Goal: Task Accomplishment & Management: Use online tool/utility

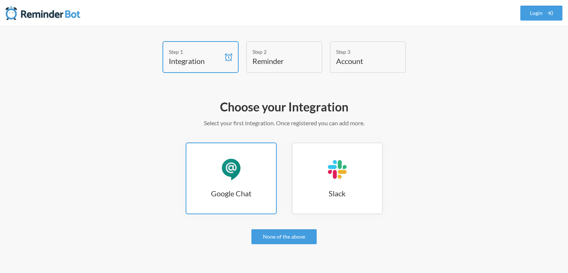
click at [218, 162] on link "Google Chat Google Chat" at bounding box center [231, 178] width 91 height 72
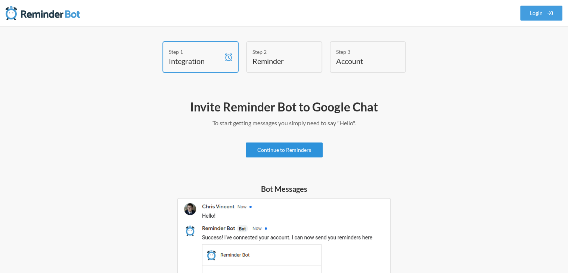
click at [293, 151] on link "Continue to Reminders" at bounding box center [284, 149] width 77 height 15
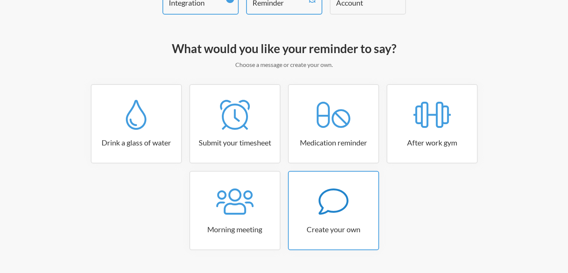
scroll to position [61, 0]
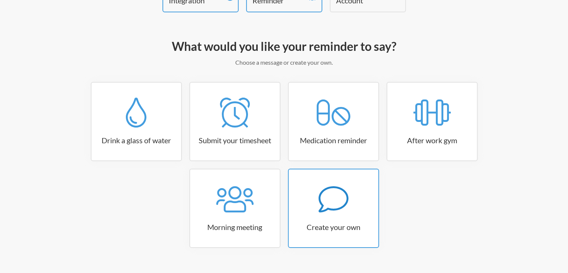
click at [351, 229] on h3 "Create your own" at bounding box center [334, 227] width 90 height 10
select select "10:30:00"
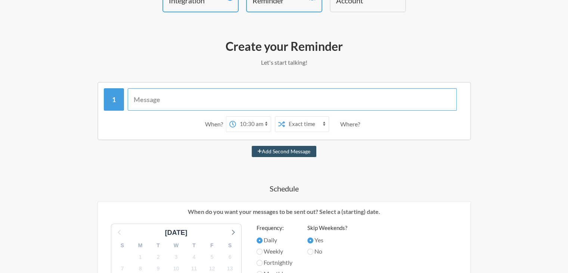
click at [253, 100] on input "text" at bounding box center [292, 99] width 329 height 22
type input "R"
type input "H"
type input "Newly Hired Orientation"
drag, startPoint x: 251, startPoint y: 129, endPoint x: 251, endPoint y: 92, distance: 37.7
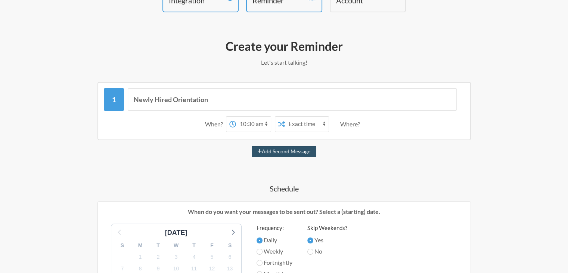
click at [251, 92] on div "Newly Hired Orientation When? 12:00 am 12:15 am 12:30 am 12:45 am 1:00 am 1:15 …" at bounding box center [284, 111] width 361 height 47
select select "16:00:00"
click at [236, 117] on select "12:00 am 12:15 am 12:30 am 12:45 am 1:00 am 1:15 am 1:30 am 1:45 am 2:00 am 2:1…" at bounding box center [253, 124] width 35 height 15
click at [303, 126] on select "Exact time Random time" at bounding box center [307, 124] width 44 height 15
click at [285, 117] on select "Exact time Random time" at bounding box center [307, 124] width 44 height 15
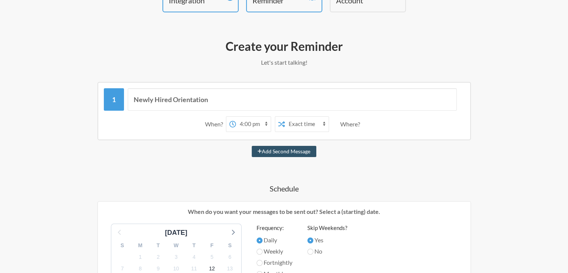
click at [352, 127] on div "Where?" at bounding box center [351, 124] width 23 height 16
click at [352, 125] on div "Where?" at bounding box center [351, 124] width 23 height 16
click at [354, 119] on div "Where?" at bounding box center [351, 124] width 23 height 16
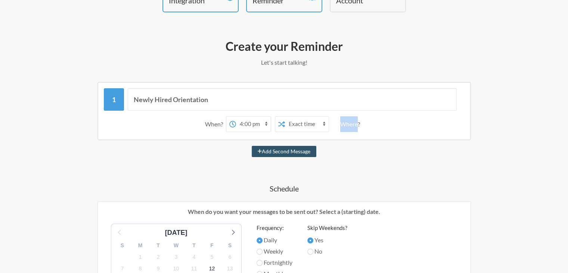
click at [354, 119] on div "Where?" at bounding box center [351, 124] width 23 height 16
click at [359, 124] on div "Where?" at bounding box center [351, 124] width 23 height 16
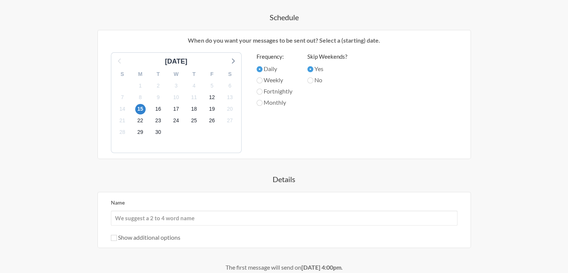
scroll to position [233, 0]
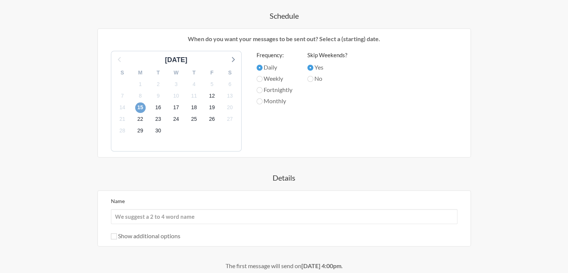
click at [139, 104] on span "15" at bounding box center [140, 107] width 10 height 10
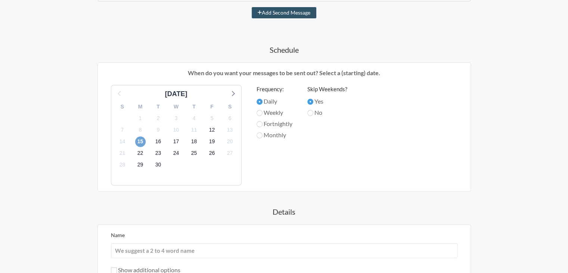
scroll to position [199, 0]
click at [320, 111] on label "No" at bounding box center [327, 112] width 40 height 9
click at [313, 111] on input "No" at bounding box center [310, 113] width 6 height 6
radio input "true"
click at [318, 103] on label "Yes" at bounding box center [327, 101] width 40 height 9
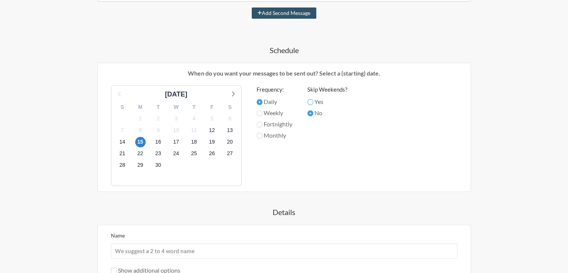
click at [313, 103] on input "Yes" at bounding box center [310, 102] width 6 height 6
radio input "true"
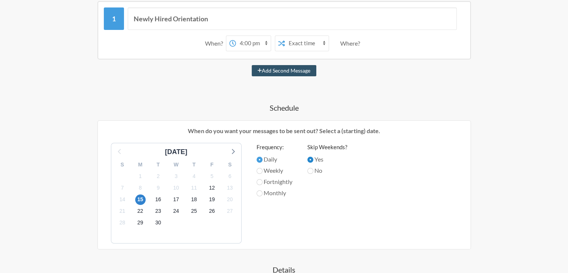
scroll to position [142, 0]
click at [263, 157] on label "Daily" at bounding box center [275, 158] width 36 height 9
click at [263, 157] on input "Daily" at bounding box center [260, 159] width 6 height 6
click at [263, 157] on label "Daily" at bounding box center [275, 158] width 36 height 9
click at [263, 157] on input "Daily" at bounding box center [260, 159] width 6 height 6
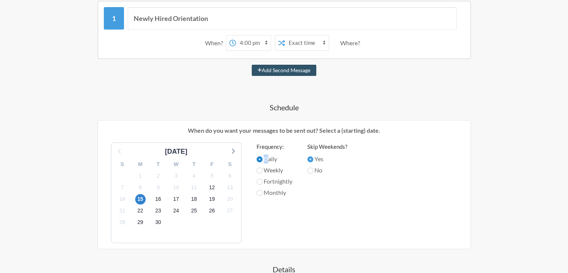
click at [260, 157] on input "Daily" at bounding box center [260, 159] width 6 height 6
click at [267, 158] on label "Daily" at bounding box center [275, 158] width 36 height 9
click at [263, 158] on input "Daily" at bounding box center [260, 159] width 6 height 6
click at [267, 158] on label "Daily" at bounding box center [275, 158] width 36 height 9
click at [263, 158] on input "Daily" at bounding box center [260, 159] width 6 height 6
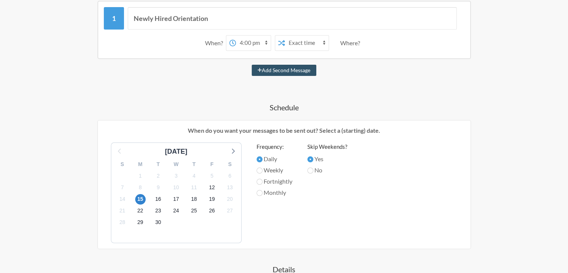
click at [268, 167] on label "Weekly" at bounding box center [275, 169] width 36 height 9
click at [263, 167] on input "Weekly" at bounding box center [260, 170] width 6 height 6
radio input "true"
click at [270, 158] on label "Daily" at bounding box center [275, 158] width 36 height 9
click at [263, 158] on input "Daily" at bounding box center [260, 159] width 6 height 6
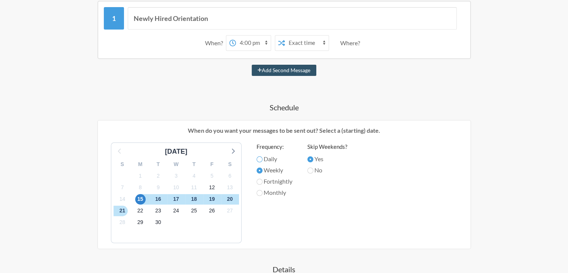
radio input "true"
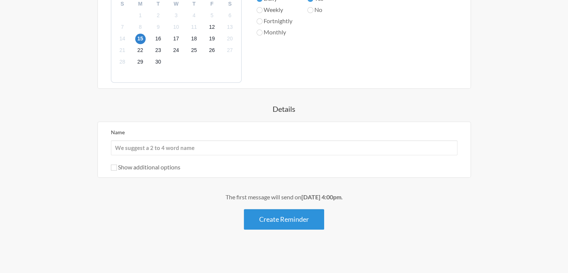
click at [259, 217] on button "Create Reminder" at bounding box center [284, 219] width 80 height 21
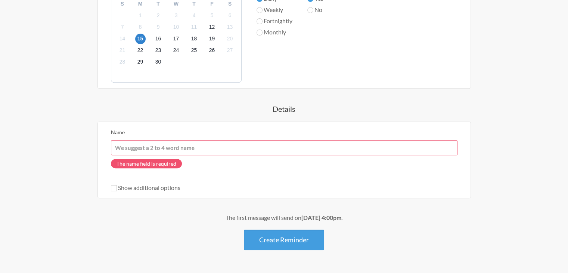
click at [207, 150] on input "Name" at bounding box center [284, 147] width 347 height 15
paste input "2778008304"
type input "2778008304"
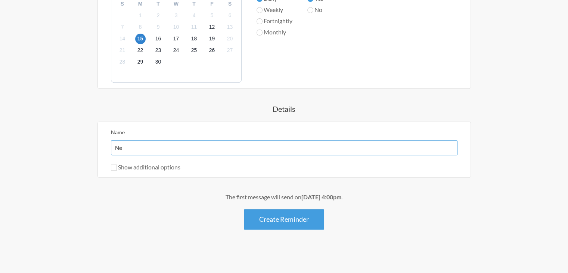
type input "N"
type input "Orientation"
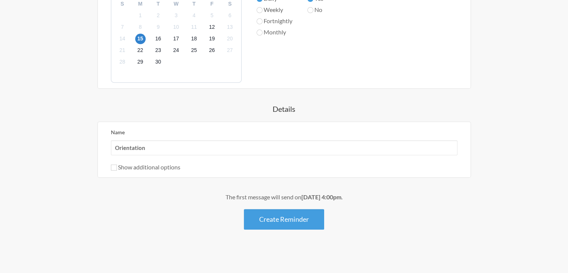
click at [177, 164] on label "Show additional options" at bounding box center [145, 166] width 69 height 7
click at [117, 164] on input "Show additional options" at bounding box center [114, 167] width 6 height 6
checkbox input "true"
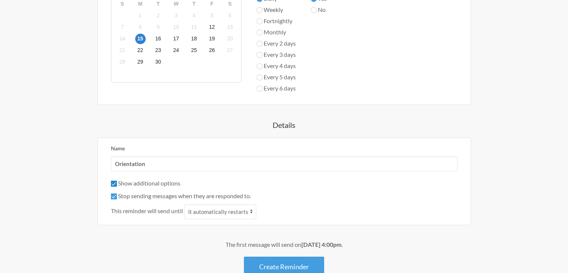
scroll to position [350, 0]
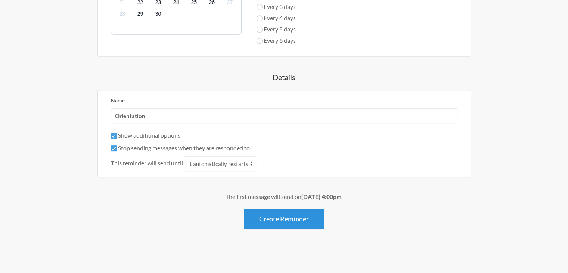
click at [265, 218] on button "Create Reminder" at bounding box center [284, 218] width 80 height 21
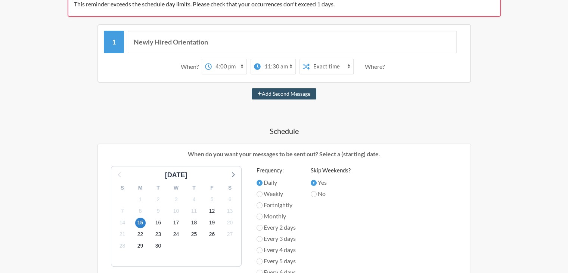
scroll to position [157, 0]
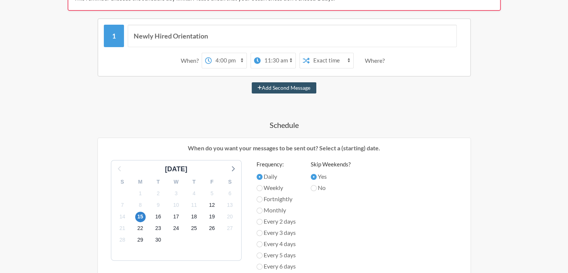
click at [285, 61] on select "12:00 am 12:15 am 12:30 am 12:45 am 1:00 am 1:15 am 1:30 am 1:45 am 2:00 am 2:1…" at bounding box center [278, 60] width 35 height 15
click at [272, 60] on select "12:00 am 12:15 am 12:30 am 12:45 am 1:00 am 1:15 am 1:30 am 1:45 am 2:00 am 2:1…" at bounding box center [278, 60] width 35 height 15
click at [267, 60] on select "12:00 am 12:15 am 12:30 am 12:45 am 1:00 am 1:15 am 1:30 am 1:45 am 2:00 am 2:1…" at bounding box center [278, 60] width 35 height 15
click at [261, 53] on select "12:00 am 12:15 am 12:30 am 12:45 am 1:00 am 1:15 am 1:30 am 1:45 am 2:00 am 2:1…" at bounding box center [278, 60] width 35 height 15
click at [296, 64] on div "on day 2" at bounding box center [296, 60] width 24 height 15
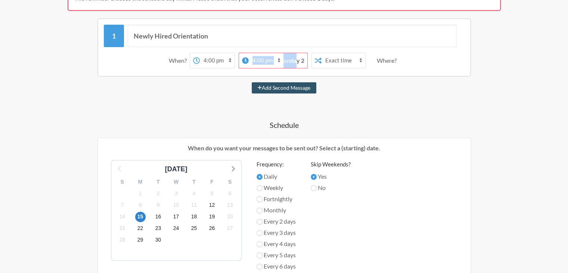
drag, startPoint x: 296, startPoint y: 64, endPoint x: 270, endPoint y: 57, distance: 26.6
click at [270, 57] on div "12:00 am 12:15 am 12:30 am 12:45 am 1:00 am 1:15 am 1:30 am 1:45 am 2:00 am 2:1…" at bounding box center [273, 61] width 69 height 16
click at [270, 57] on select "12:00 am 12:15 am 12:30 am 12:45 am 1:00 am 1:15 am 1:30 am 1:45 am 2:00 am 2:1…" at bounding box center [266, 60] width 35 height 15
click at [425, 106] on div "Newly Hired Orientation When? 12:00 am 12:15 am 12:30 am 12:45 am 1:00 am 1:15 …" at bounding box center [284, 236] width 433 height 437
click at [295, 59] on strong "day 2" at bounding box center [297, 60] width 14 height 7
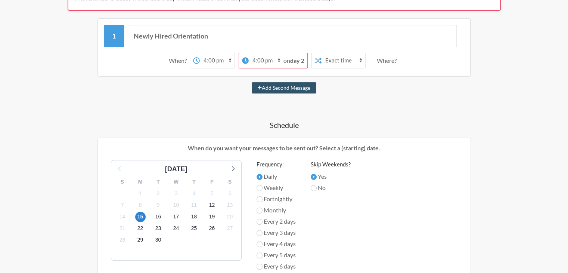
click at [295, 59] on strong "day 2" at bounding box center [297, 60] width 14 height 7
click at [328, 59] on select "Exact time Random time" at bounding box center [344, 60] width 44 height 15
click at [440, 102] on div "Newly Hired Orientation When? 12:00 am 12:15 am 12:30 am 12:45 am 1:00 am 1:15 …" at bounding box center [284, 236] width 433 height 437
click at [399, 61] on div "Where?" at bounding box center [388, 61] width 23 height 16
click at [205, 114] on div "Newly Hired Orientation When? 12:00 am 12:15 am 12:30 am 12:45 am 1:00 am 1:15 …" at bounding box center [284, 236] width 433 height 437
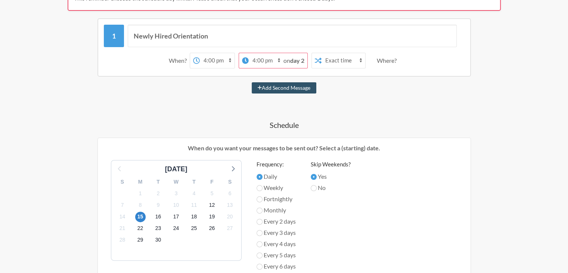
click at [266, 59] on select "12:00 am 12:15 am 12:30 am 12:45 am 1:00 am 1:15 am 1:30 am 1:45 am 2:00 am 2:1…" at bounding box center [266, 60] width 35 height 15
click at [260, 53] on select "12:00 am 12:15 am 12:30 am 12:45 am 1:00 am 1:15 am 1:30 am 1:45 am 2:00 am 2:1…" at bounding box center [266, 60] width 35 height 15
click at [431, 143] on p "When do you want your messages to be sent out? Select a (starting) date." at bounding box center [284, 147] width 362 height 9
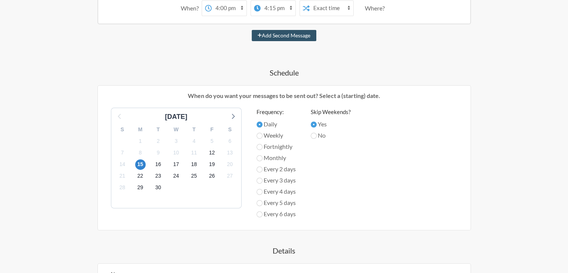
scroll to position [111, 0]
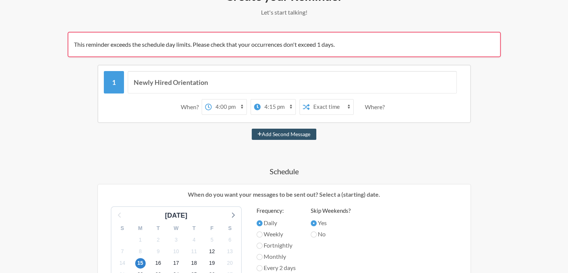
click at [269, 106] on select "12:00 am 12:15 am 12:30 am 12:45 am 1:00 am 1:15 am 1:30 am 1:45 am 2:00 am 2:1…" at bounding box center [278, 106] width 35 height 15
select select "17:00:00"
click at [261, 99] on select "12:00 am 12:15 am 12:30 am 12:45 am 1:00 am 1:15 am 1:30 am 1:45 am 2:00 am 2:1…" at bounding box center [278, 106] width 35 height 15
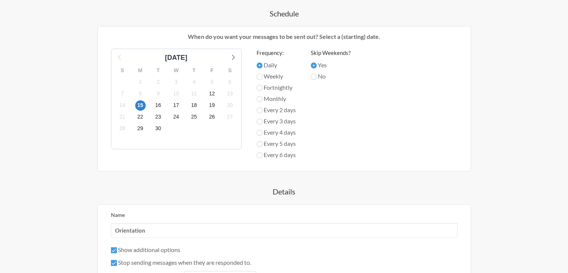
scroll to position [383, 0]
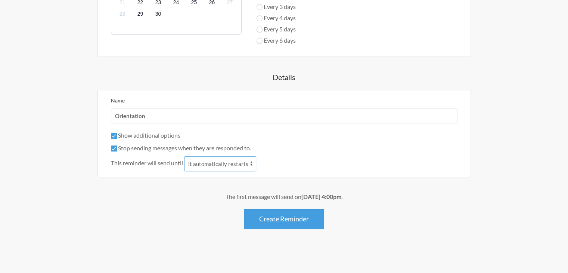
click at [241, 159] on select "it automatically restarts it is replied to" at bounding box center [220, 163] width 72 height 15
click at [284, 132] on div "Show additional options" at bounding box center [284, 135] width 347 height 9
click at [291, 217] on button "Create Reminder" at bounding box center [284, 218] width 80 height 21
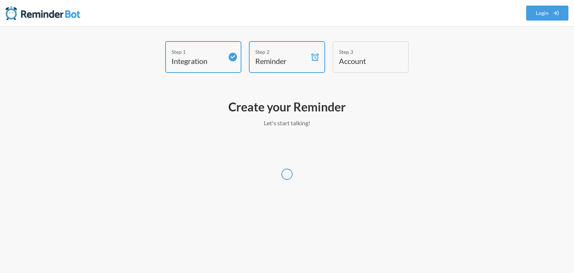
select select "Asia/Shanghai"
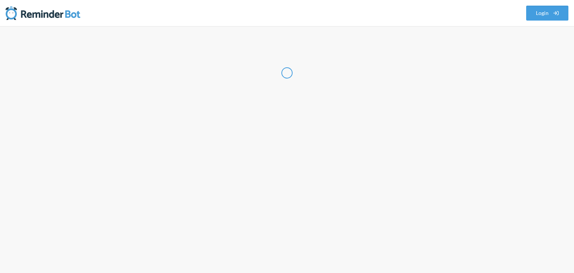
select select "PH"
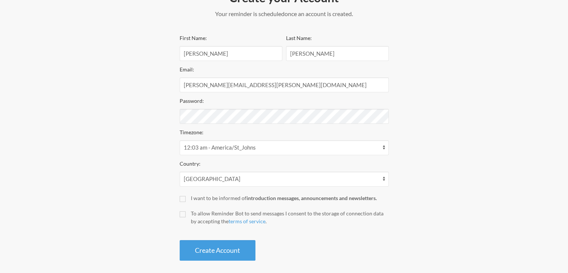
scroll to position [115, 0]
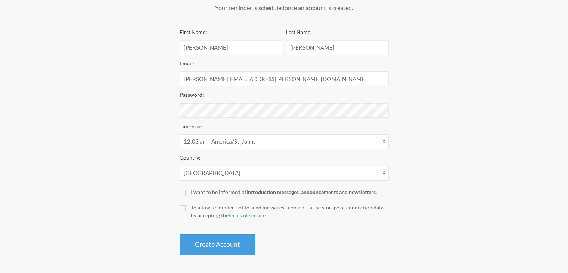
click at [181, 189] on label "I want to be informed of introduction messages, announcements and newsletters." at bounding box center [284, 192] width 209 height 8
click at [181, 190] on input "I want to be informed of introduction messages, announcements and newsletters." at bounding box center [183, 193] width 6 height 6
checkbox input "true"
click at [181, 208] on input "To allow Reminder Bot to send messages I consent to the storage of connection d…" at bounding box center [183, 208] width 6 height 6
checkbox input "true"
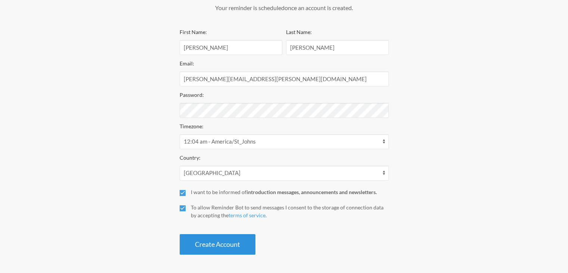
click at [198, 244] on button "Create Account" at bounding box center [218, 244] width 76 height 21
click at [426, 106] on div "Step 1 Integration Step 2 Reminder Step 3 Account Create your Account Your remi…" at bounding box center [284, 92] width 448 height 332
click at [233, 242] on button "Create Account" at bounding box center [218, 244] width 76 height 21
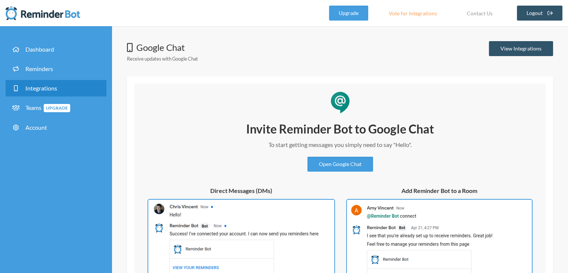
click at [190, 167] on div "Invite Reminder Bot to Google Chat To start getting messages you simply need to…" at bounding box center [340, 218] width 396 height 195
click at [209, 131] on div "Invite Reminder Bot to Google Chat To start getting messages you simply need to…" at bounding box center [340, 218] width 396 height 195
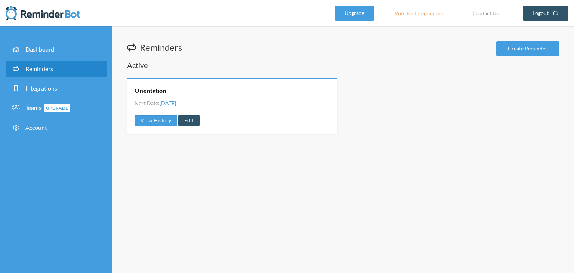
click at [213, 169] on div "Reminders Create Reminder Active Orientation Next Date: [DATE] View History Edit" at bounding box center [343, 149] width 462 height 247
